Goal: Information Seeking & Learning: Learn about a topic

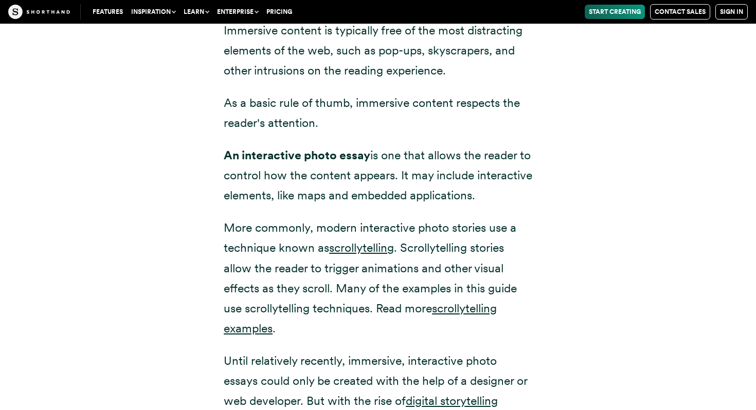
scroll to position [1423, 0]
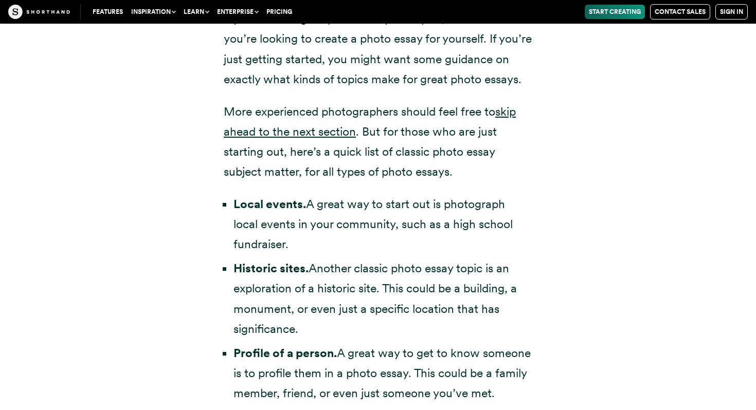
scroll to position [2109, 0]
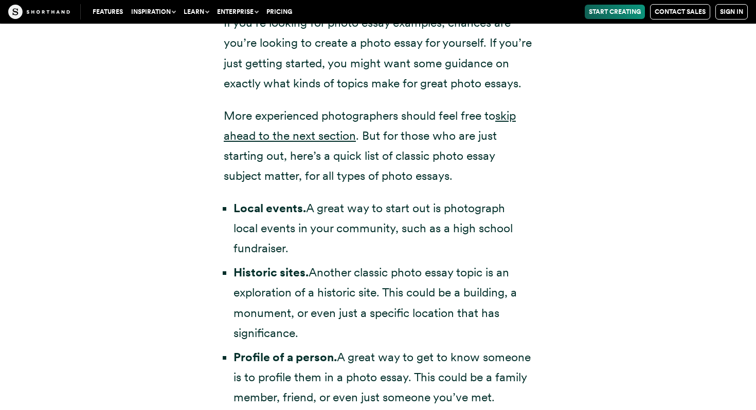
drag, startPoint x: 286, startPoint y: 330, endPoint x: 219, endPoint y: 185, distance: 160.6
copy ul "Local events. A great way to start out is photograph local events in your commu…"
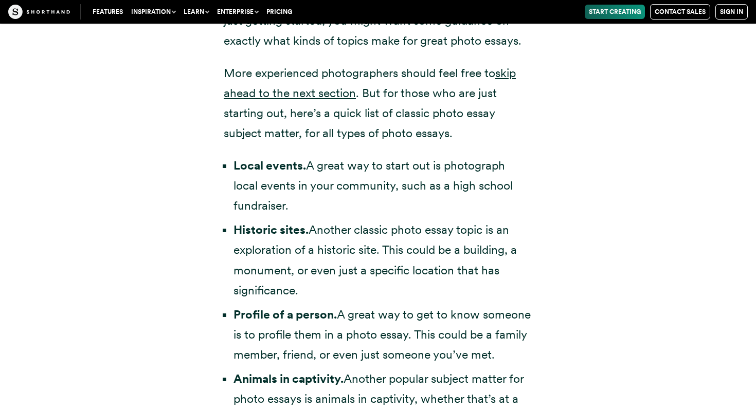
click at [510, 66] on link "skip ahead to the next section" at bounding box center [370, 83] width 292 height 34
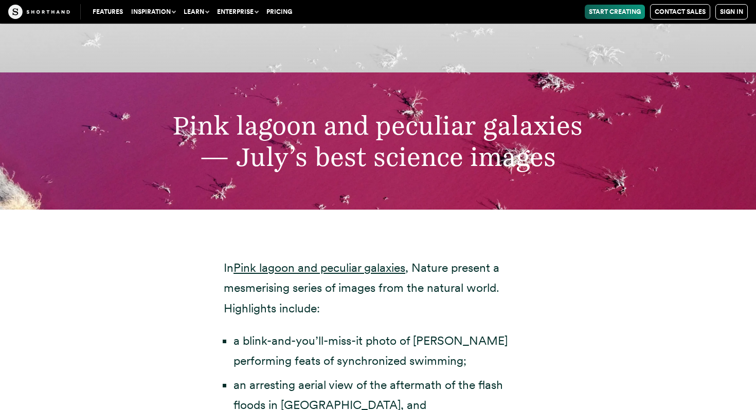
scroll to position [3367, 0]
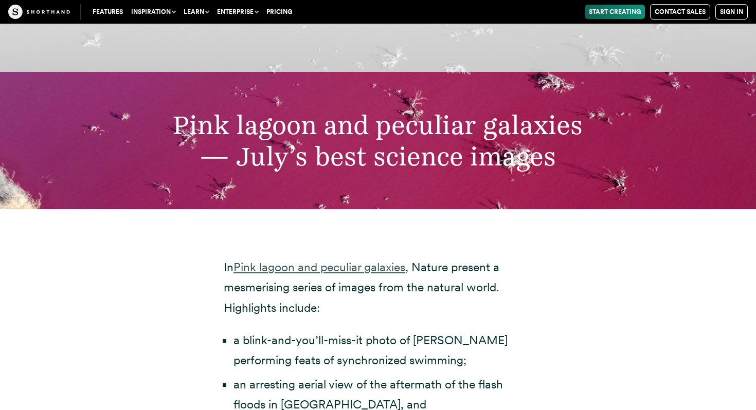
click at [348, 260] on link "Pink lagoon and peculiar galaxies" at bounding box center [320, 267] width 172 height 14
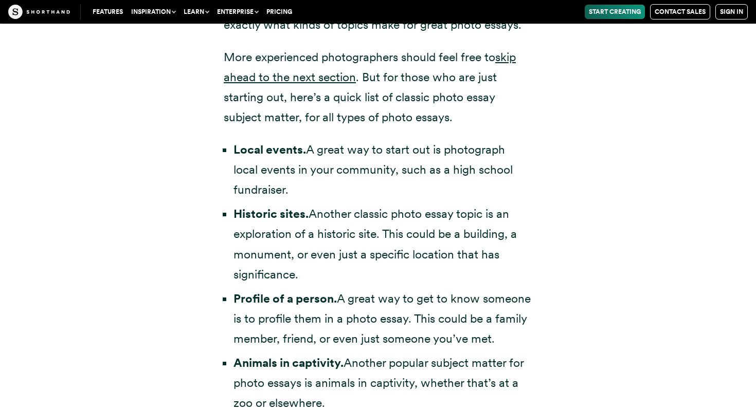
scroll to position [2152, 0]
